Goal: Obtain resource: Download file/media

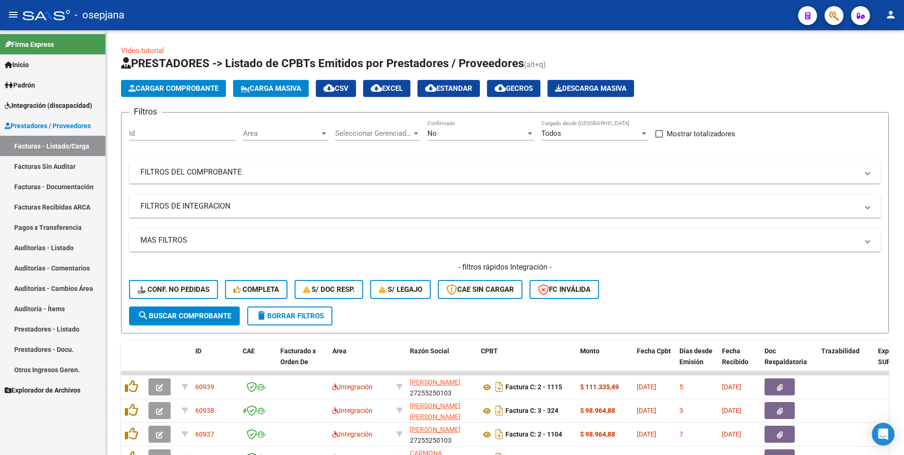
click at [44, 100] on span "Integración (discapacidad)" at bounding box center [48, 105] width 87 height 10
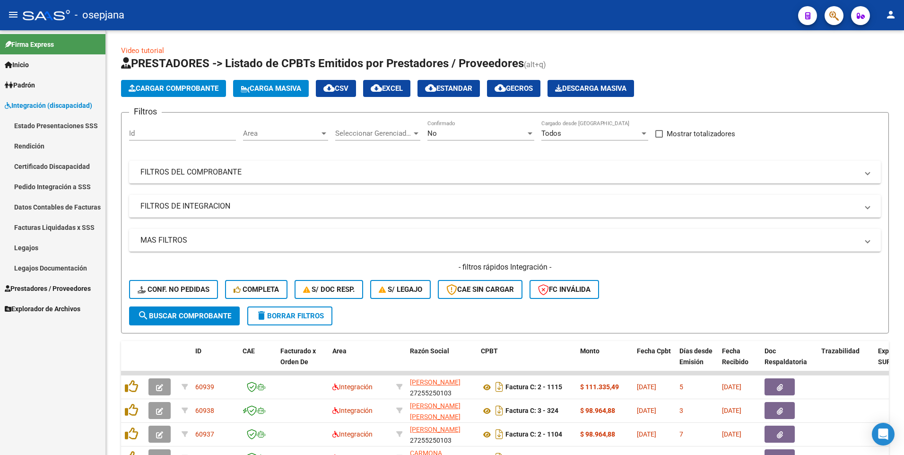
click at [39, 251] on link "Legajos" at bounding box center [52, 247] width 105 height 20
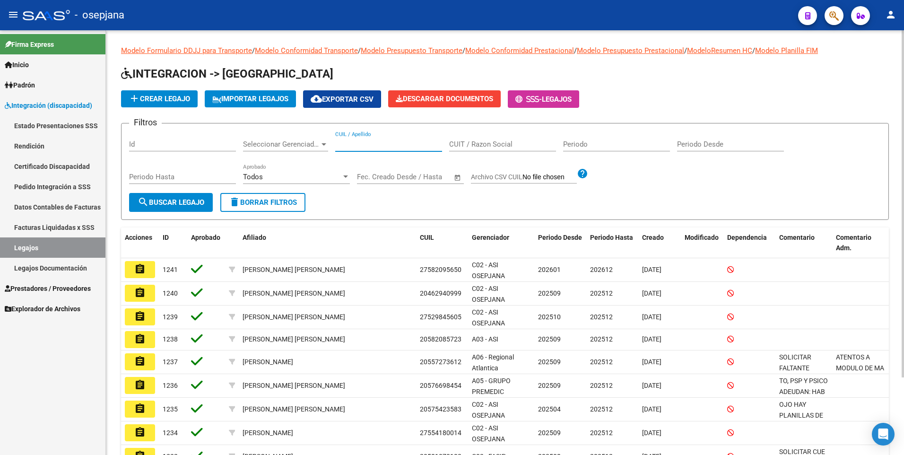
click at [389, 148] on input "CUIL / Apellido" at bounding box center [388, 144] width 107 height 9
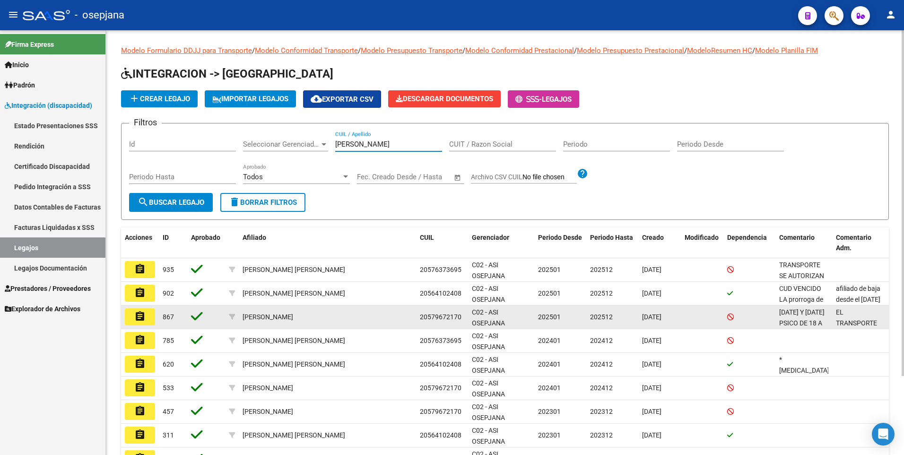
type input "quiroga"
click at [140, 317] on mat-icon "assignment" at bounding box center [139, 316] width 11 height 11
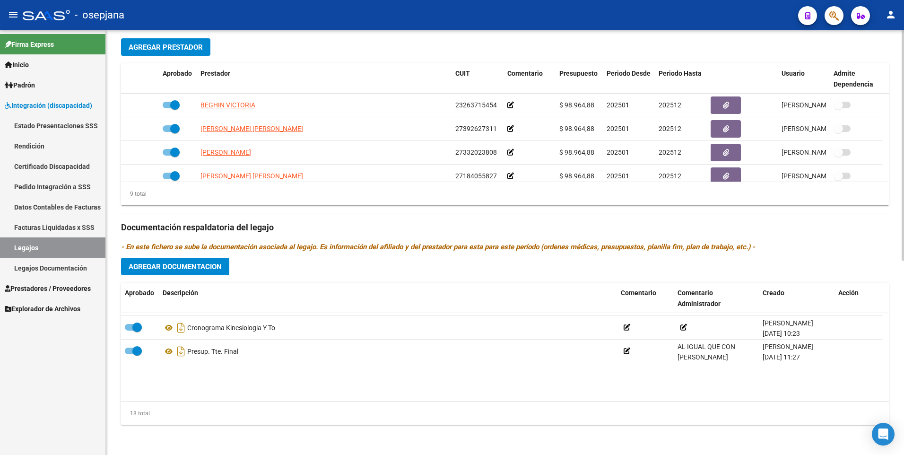
scroll to position [95, 0]
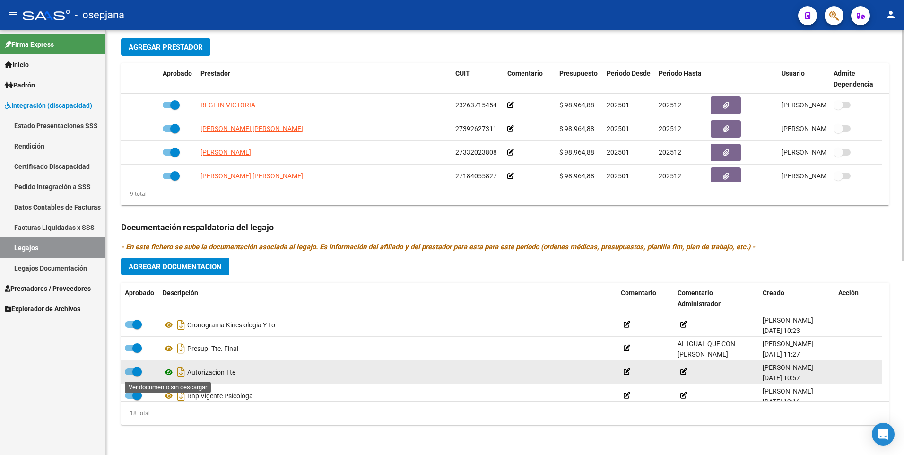
click at [169, 372] on icon at bounding box center [169, 371] width 12 height 11
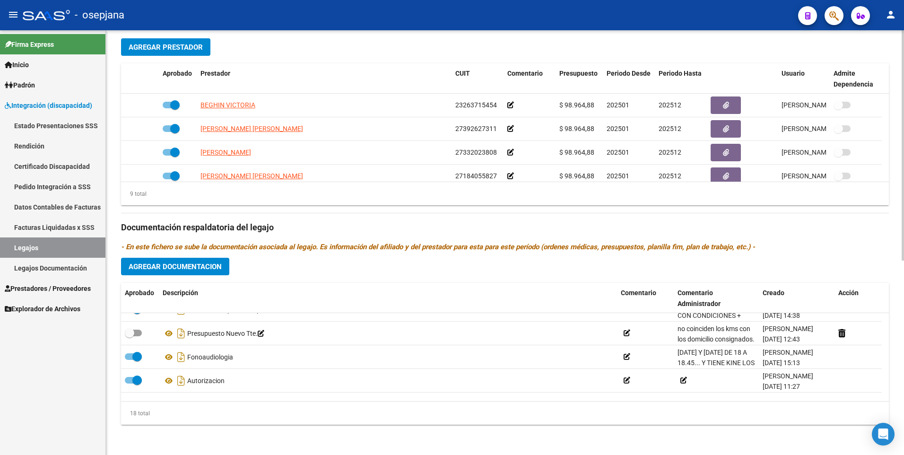
scroll to position [0, 0]
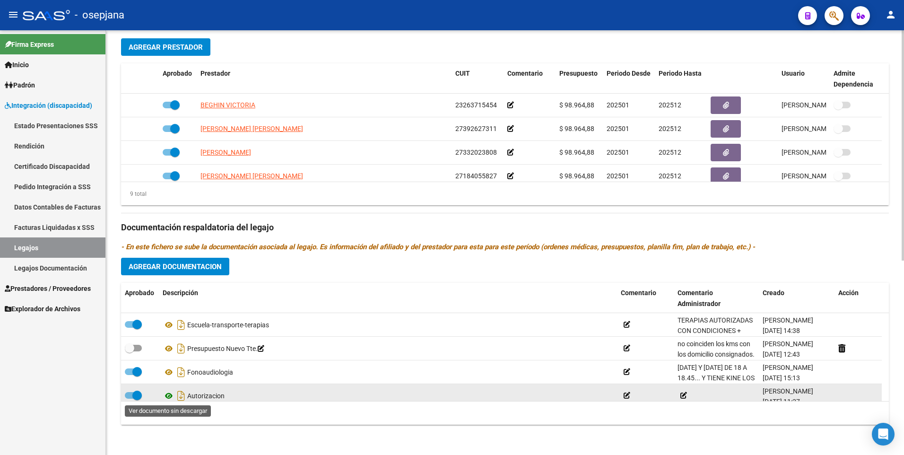
click at [169, 396] on icon at bounding box center [169, 395] width 12 height 11
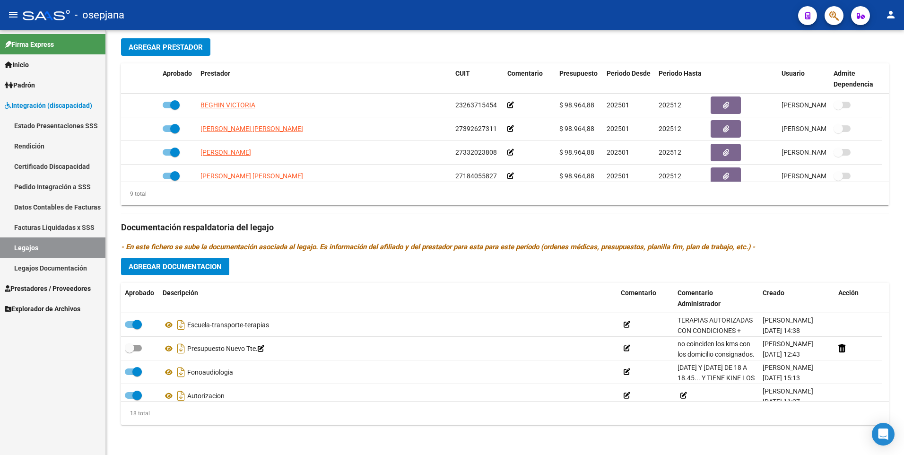
click at [38, 242] on link "Legajos" at bounding box center [52, 247] width 105 height 20
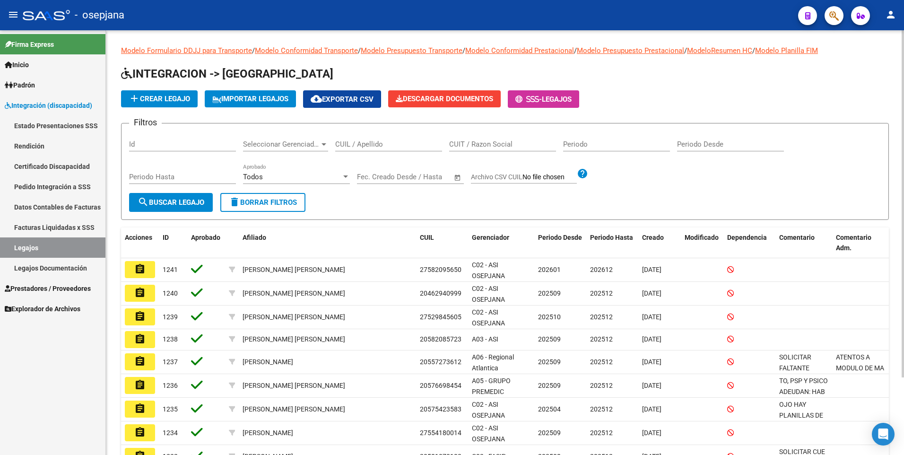
click at [351, 137] on div "CUIL / Apellido" at bounding box center [388, 141] width 107 height 20
click at [349, 150] on div "CUIL / Apellido" at bounding box center [388, 141] width 107 height 20
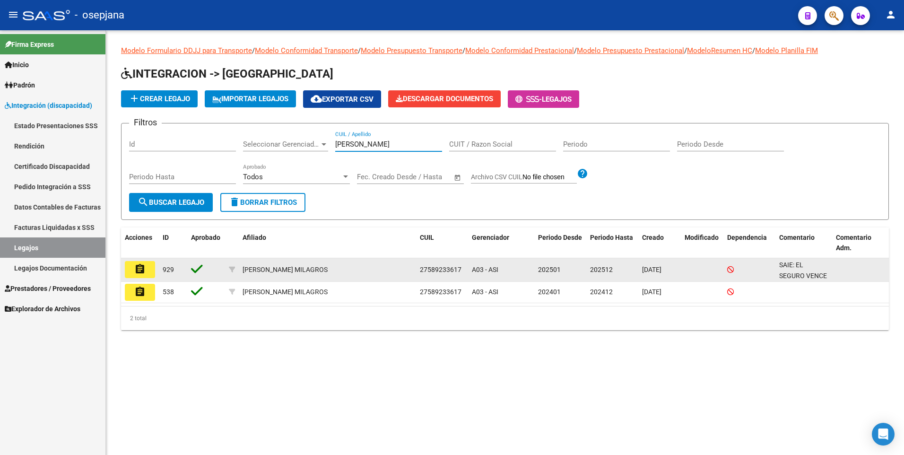
type input "grassi"
click at [138, 276] on button "assignment" at bounding box center [140, 269] width 30 height 17
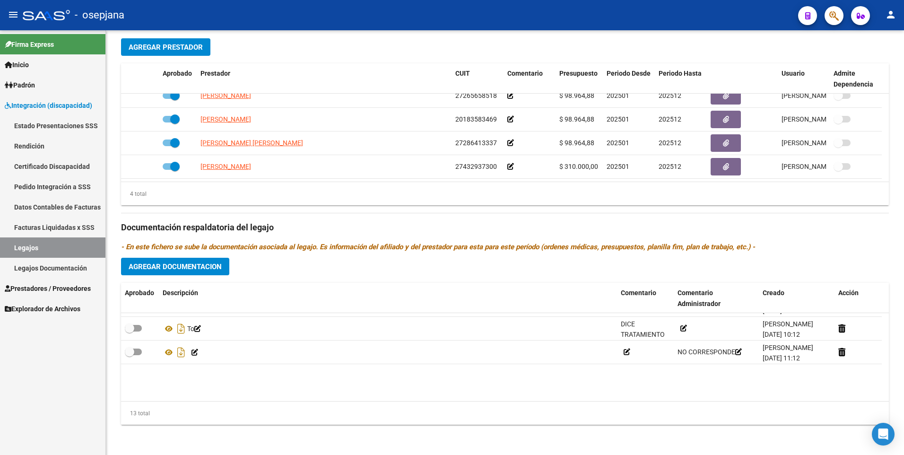
scroll to position [33, 0]
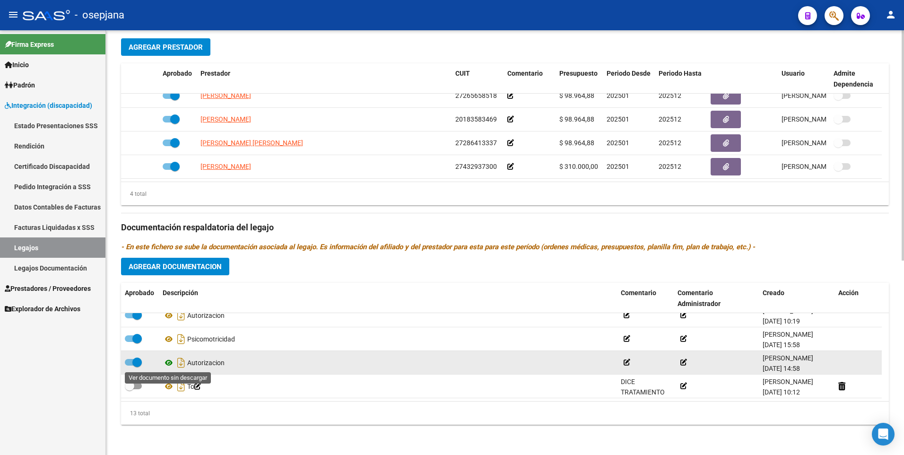
click at [167, 363] on icon at bounding box center [169, 362] width 12 height 11
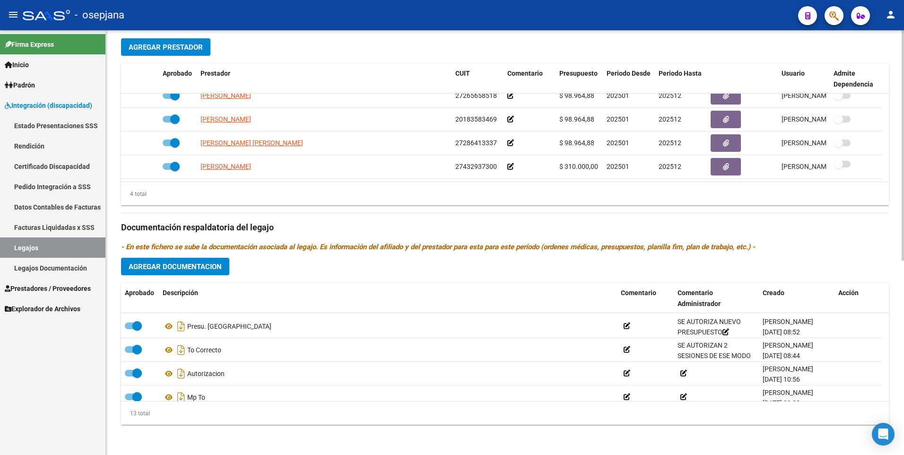
scroll to position [222, 0]
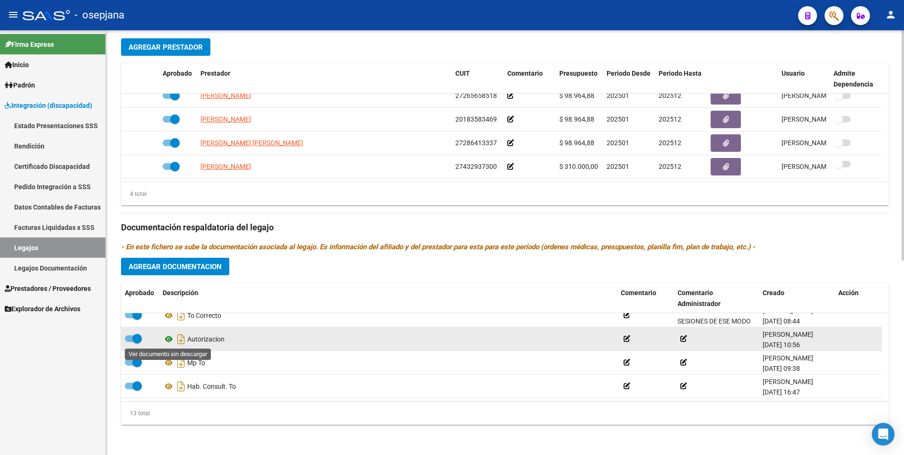
click at [169, 340] on icon at bounding box center [169, 338] width 12 height 11
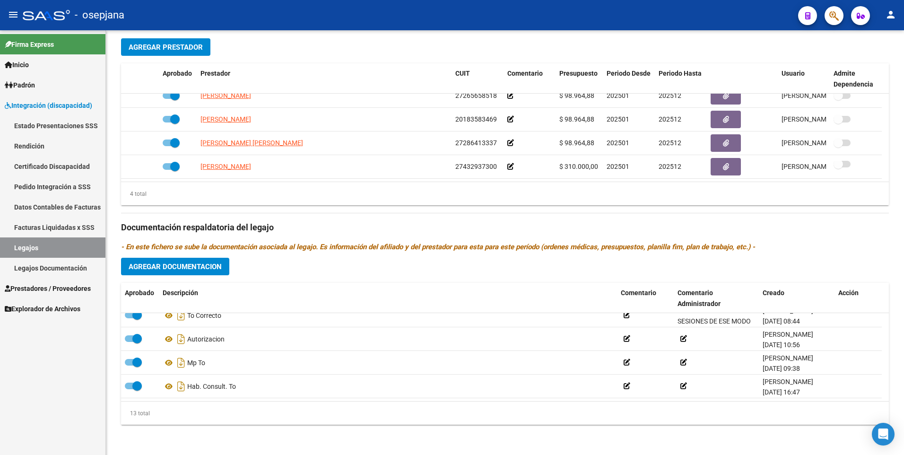
click at [28, 246] on link "Legajos" at bounding box center [52, 247] width 105 height 20
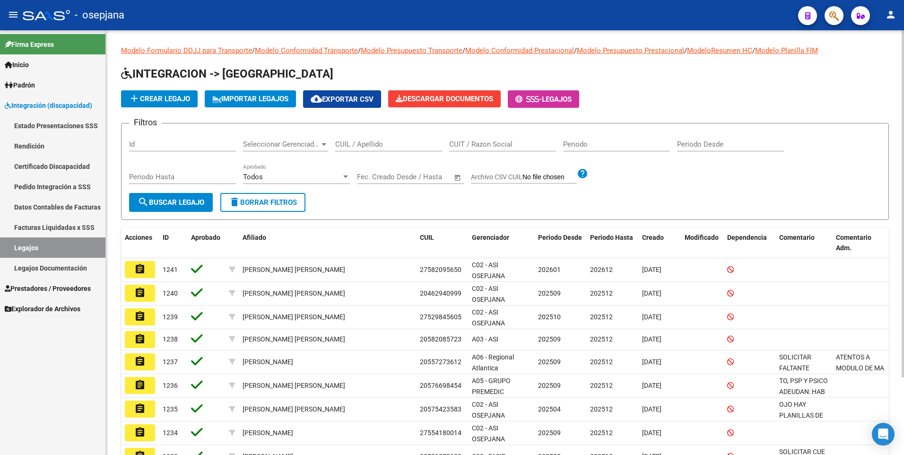
click at [381, 145] on input "CUIL / Apellido" at bounding box center [388, 144] width 107 height 9
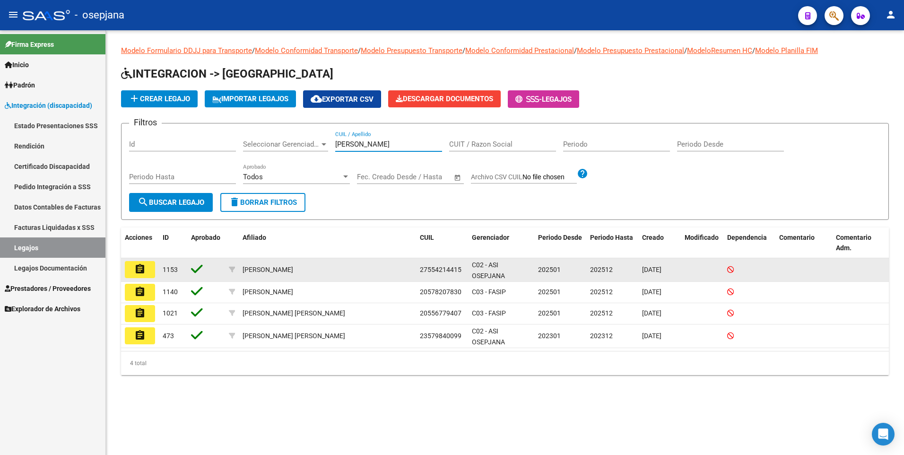
type input "caceres"
click at [131, 267] on button "assignment" at bounding box center [140, 269] width 30 height 17
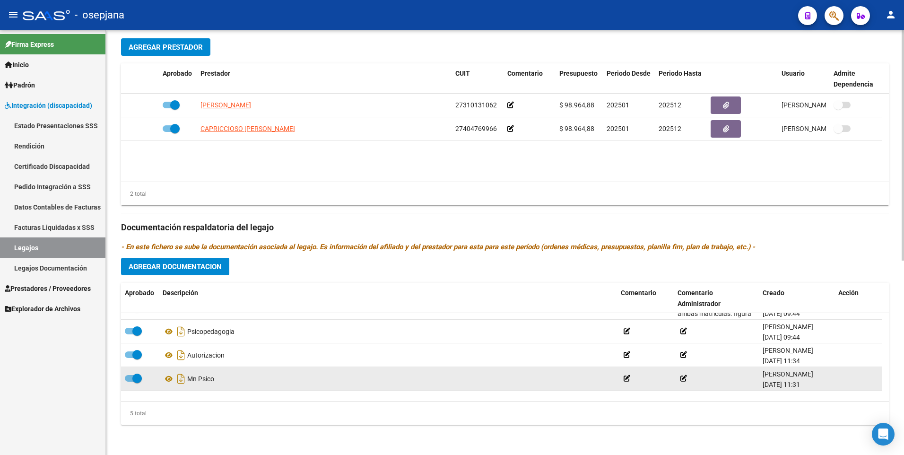
scroll to position [33, 0]
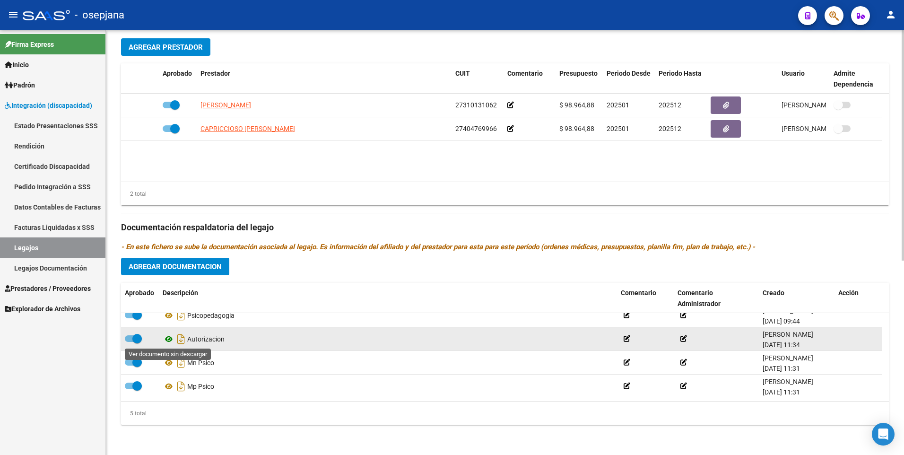
click at [172, 340] on icon at bounding box center [169, 338] width 12 height 11
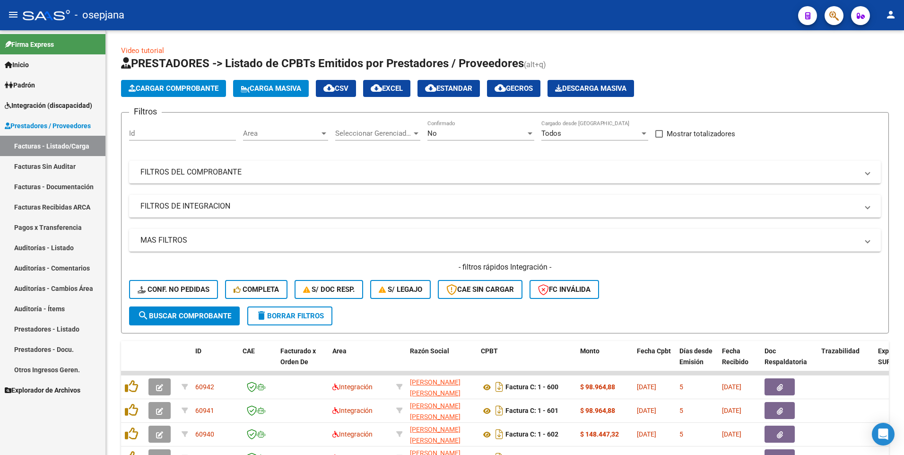
click at [26, 104] on span "Integración (discapacidad)" at bounding box center [48, 105] width 87 height 10
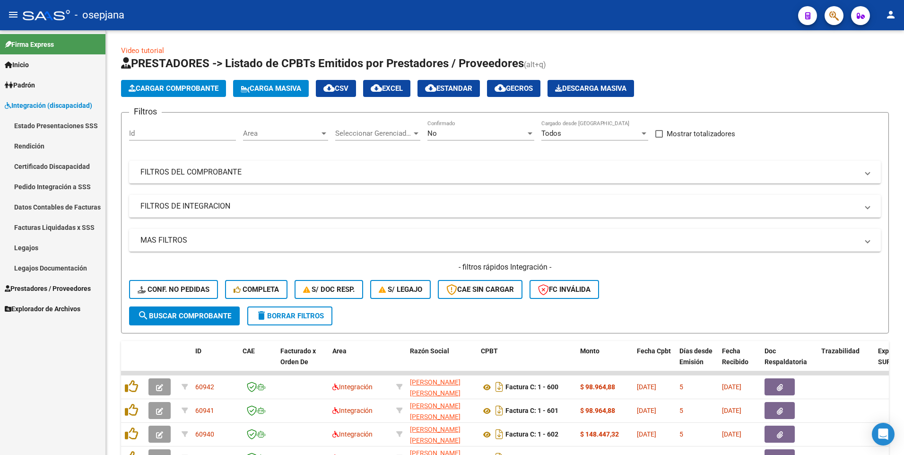
click at [30, 248] on link "Legajos" at bounding box center [52, 247] width 105 height 20
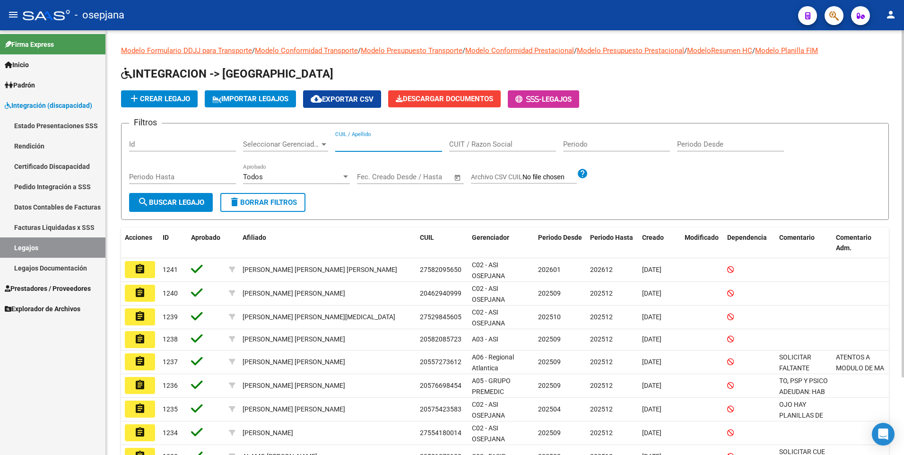
click at [391, 141] on input "CUIL / Apellido" at bounding box center [388, 144] width 107 height 9
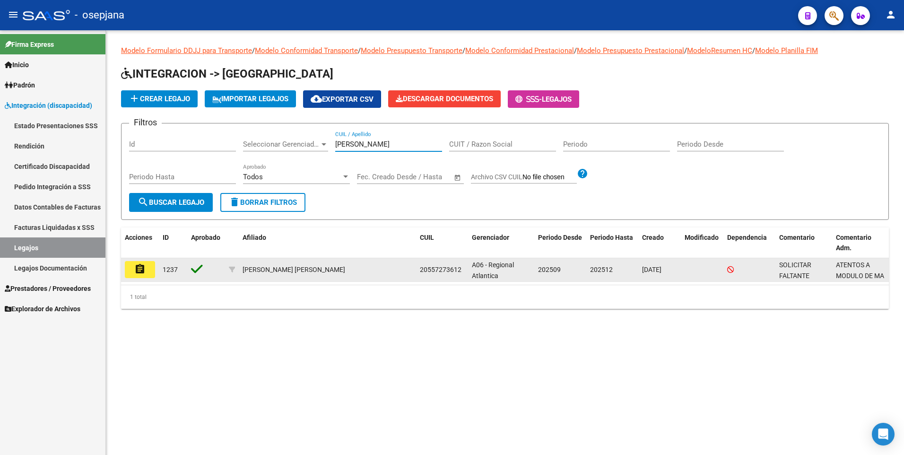
type input "[PERSON_NAME]"
click at [139, 270] on mat-icon "assignment" at bounding box center [139, 268] width 11 height 11
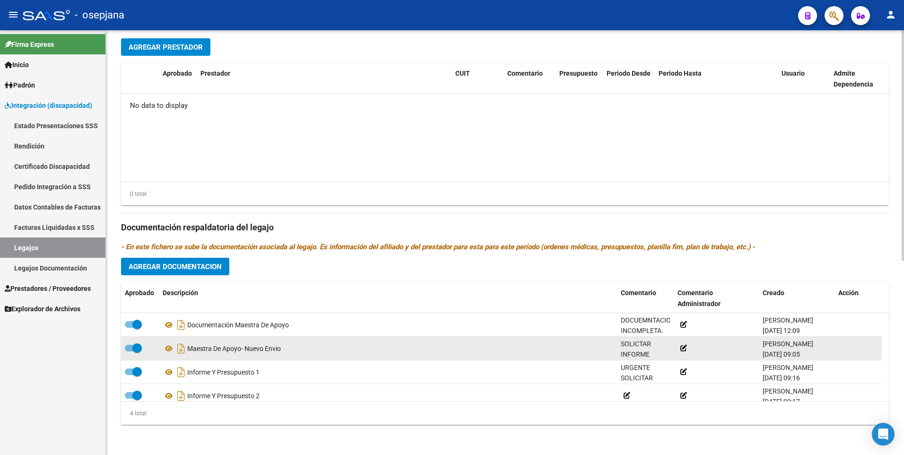
scroll to position [9, 0]
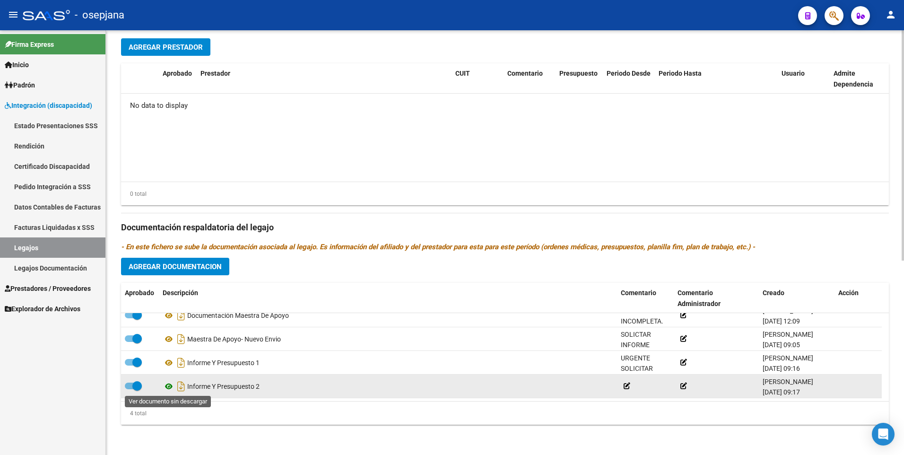
click at [167, 386] on icon at bounding box center [169, 386] width 12 height 11
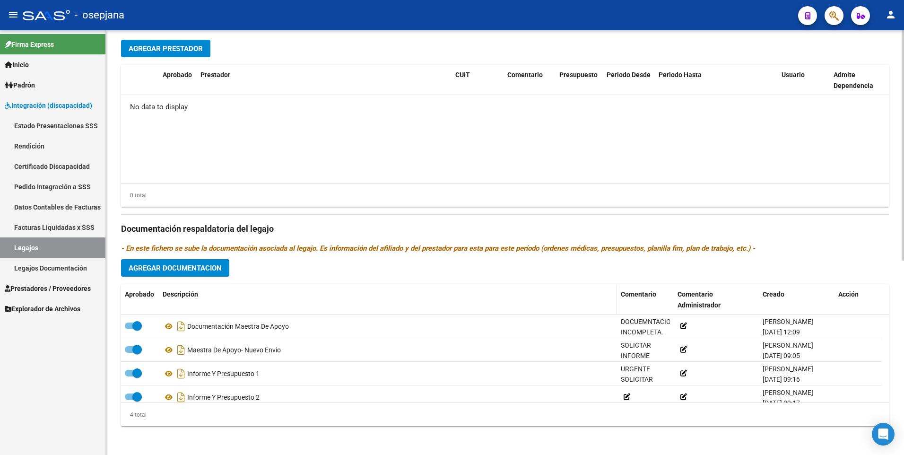
scroll to position [358, 0]
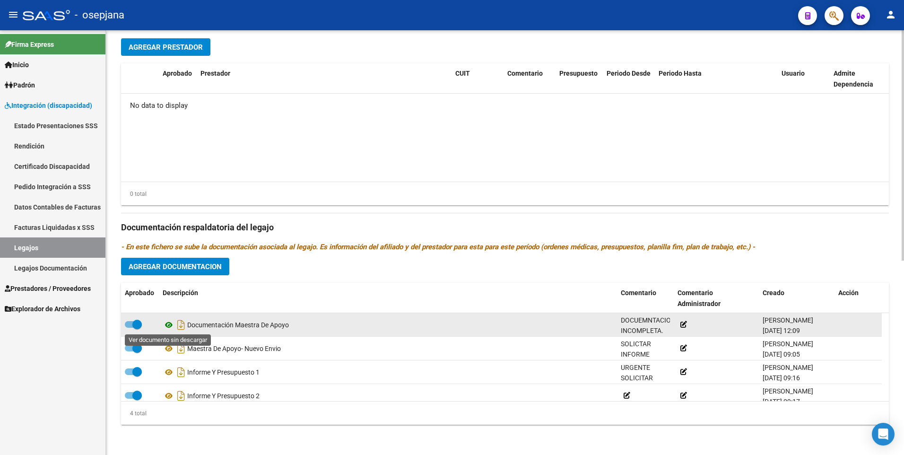
click at [171, 323] on icon at bounding box center [169, 324] width 12 height 11
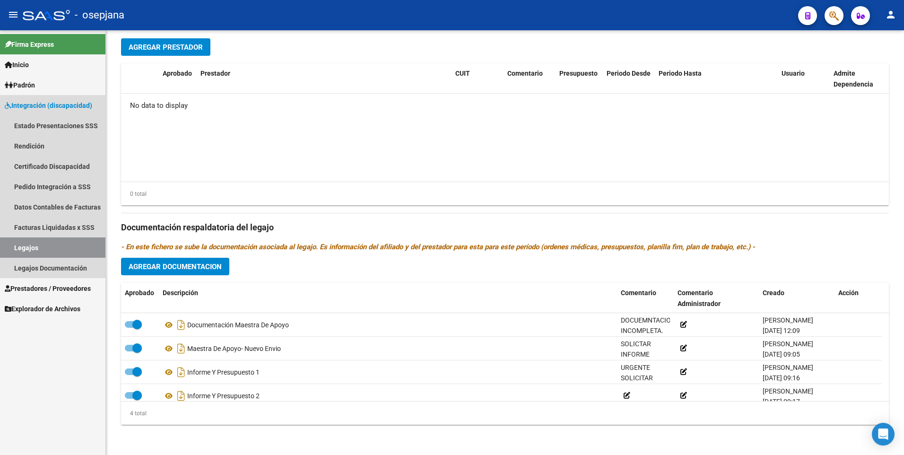
click at [29, 239] on link "Legajos" at bounding box center [52, 247] width 105 height 20
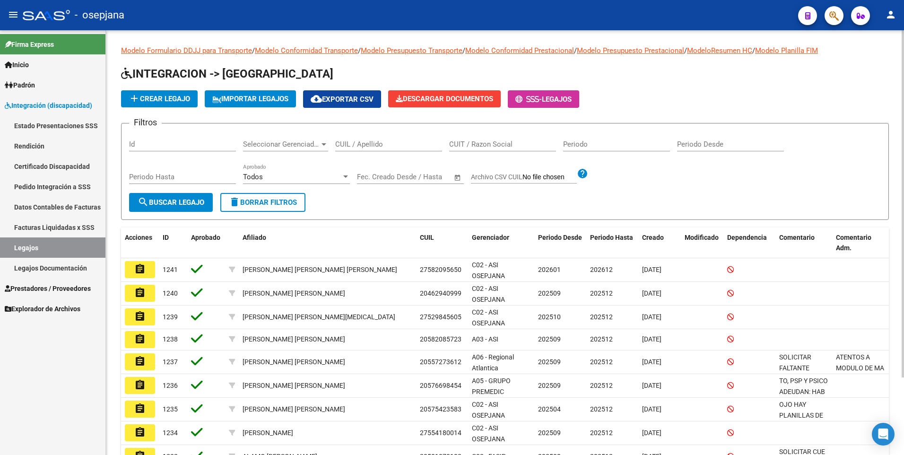
click at [372, 144] on input "CUIL / Apellido" at bounding box center [388, 144] width 107 height 9
click at [340, 148] on input "CUIL / Apellido" at bounding box center [388, 144] width 107 height 9
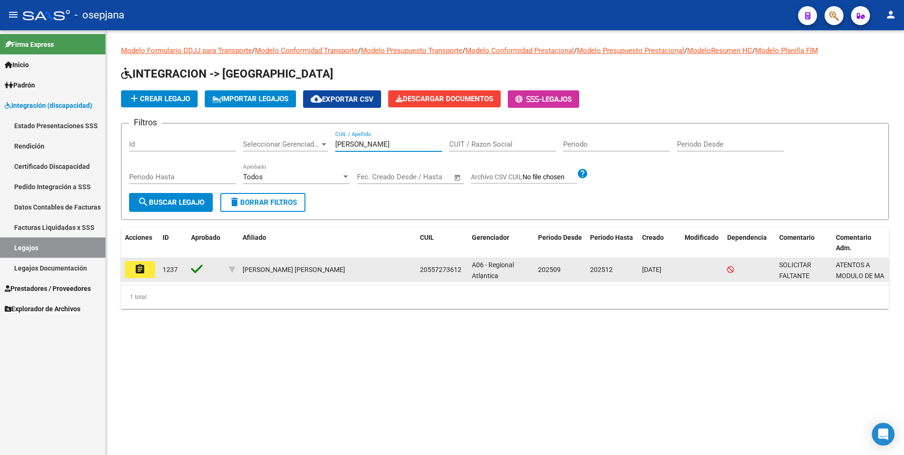
type input "[PERSON_NAME]"
click at [144, 271] on mat-icon "assignment" at bounding box center [139, 268] width 11 height 11
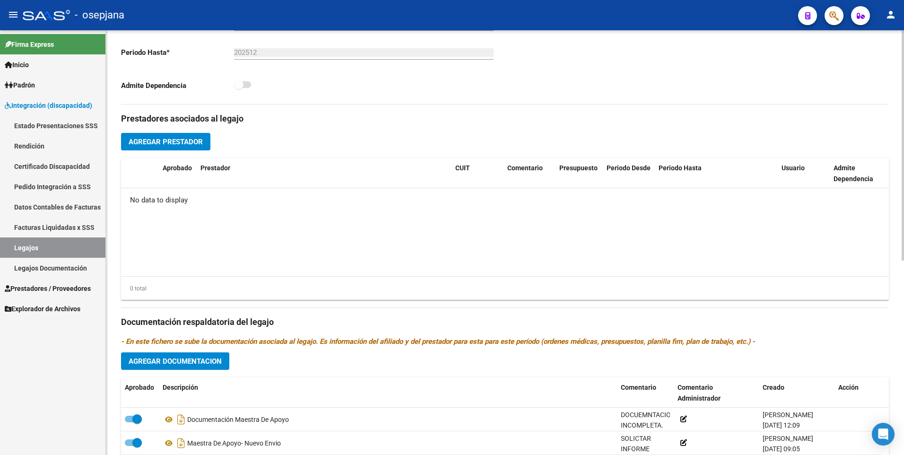
scroll to position [358, 0]
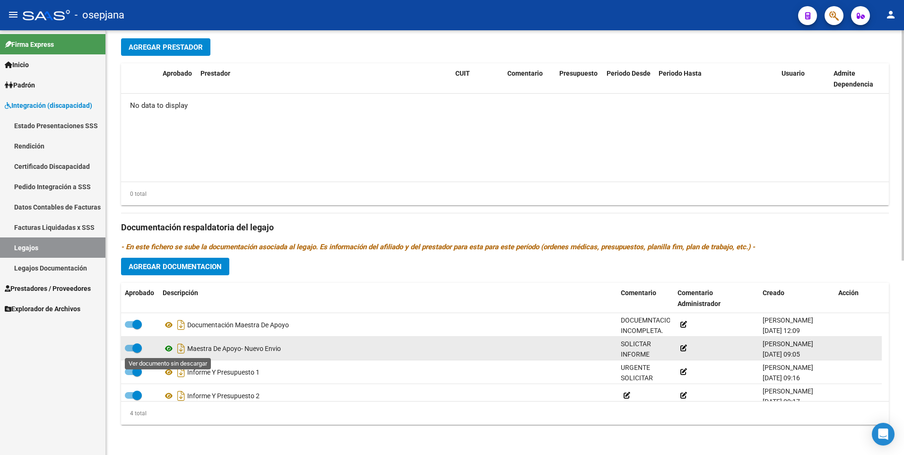
click at [168, 349] on icon at bounding box center [169, 348] width 12 height 11
